Goal: Browse casually

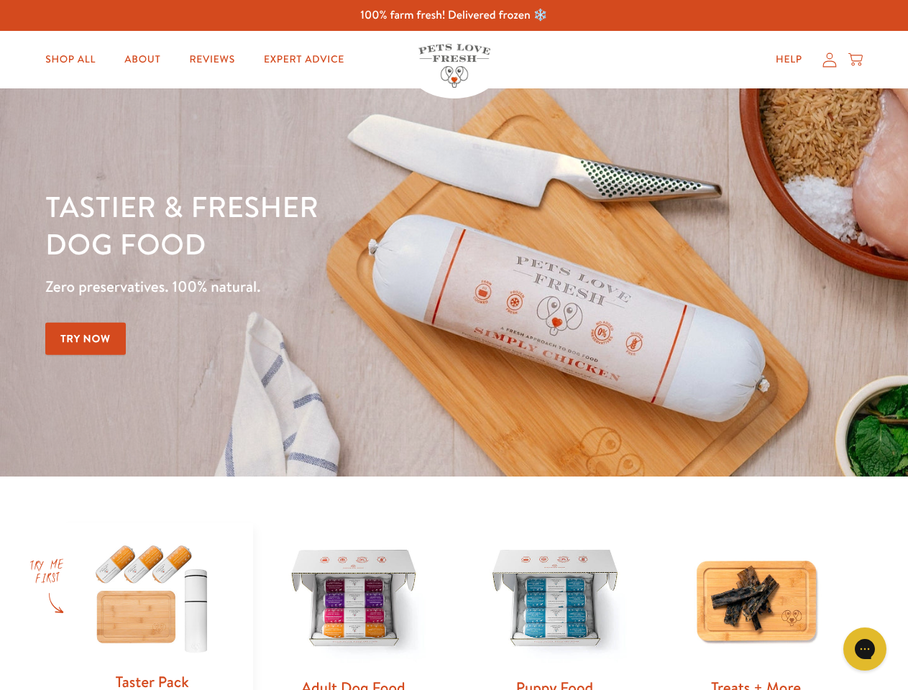
click at [453, 345] on div "Tastier & fresher dog food Zero preservatives. 100% natural. Try Now" at bounding box center [317, 283] width 545 height 190
click at [864, 649] on icon "Gorgias live chat" at bounding box center [864, 649] width 14 height 14
